Goal: Find specific page/section: Find specific page/section

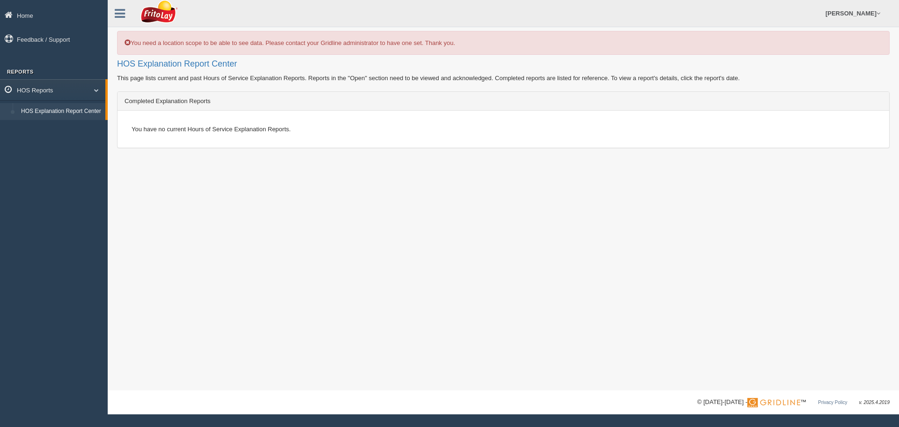
click at [79, 96] on link "HOS Reports" at bounding box center [52, 89] width 105 height 21
click at [81, 92] on link "HOS Reports" at bounding box center [54, 89] width 108 height 21
click at [869, 15] on link "[PERSON_NAME]" at bounding box center [853, 13] width 64 height 27
click at [872, 15] on link "[PERSON_NAME]" at bounding box center [853, 13] width 64 height 27
click at [122, 9] on icon at bounding box center [120, 13] width 10 height 12
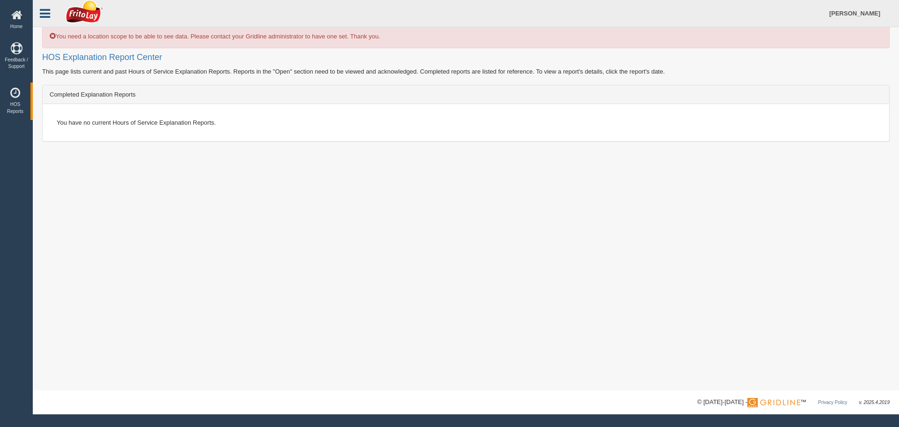
click at [48, 8] on icon at bounding box center [45, 13] width 10 height 12
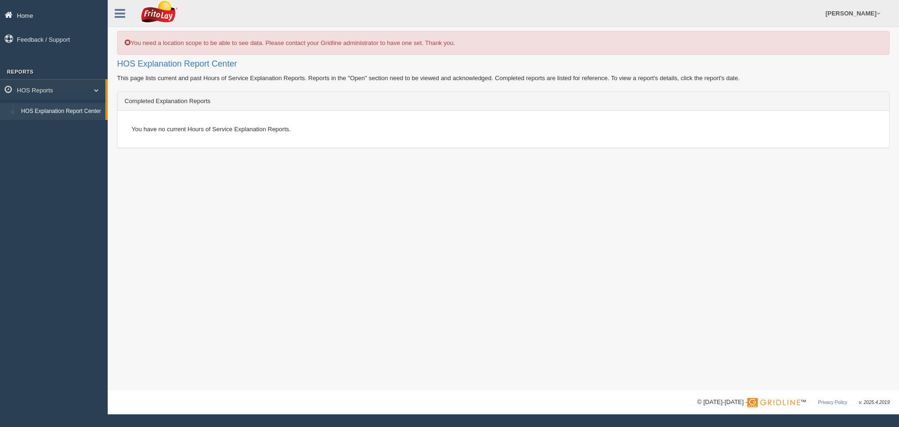
click at [41, 17] on link "Home" at bounding box center [54, 15] width 108 height 21
